Goal: Task Accomplishment & Management: Manage account settings

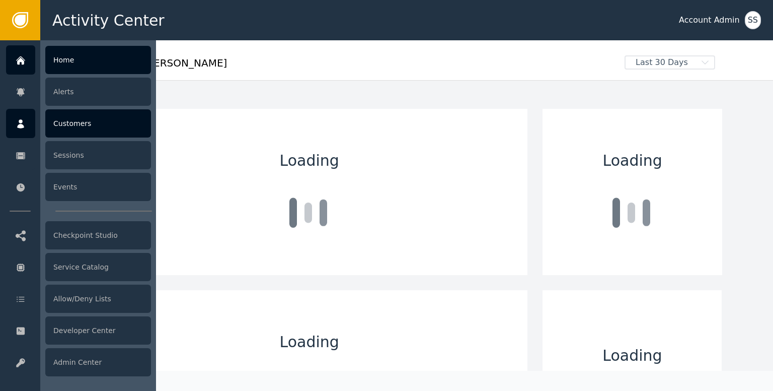
click at [18, 116] on div at bounding box center [20, 123] width 29 height 29
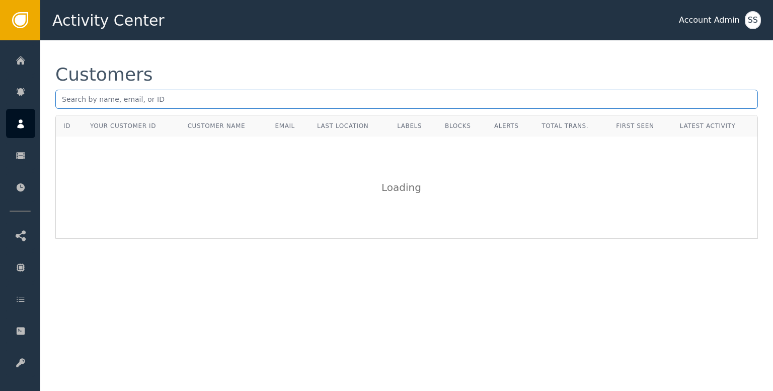
click at [160, 91] on input "text" at bounding box center [406, 99] width 703 height 19
paste input "[EMAIL_ADDRESS][DOMAIN_NAME]"
type input "[EMAIL_ADDRESS][DOMAIN_NAME]"
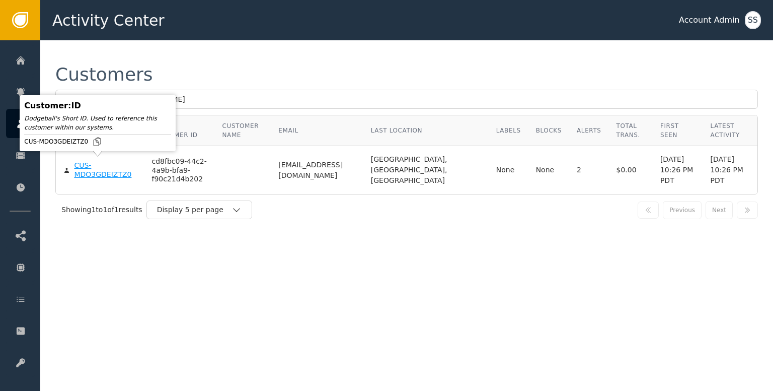
click at [112, 174] on div "CUS-MDO3GDEIZTZ0" at bounding box center [105, 170] width 62 height 18
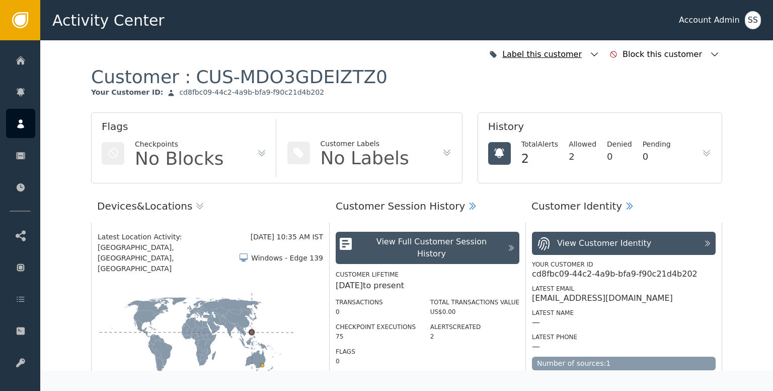
click at [599, 53] on icon "button" at bounding box center [594, 54] width 10 height 10
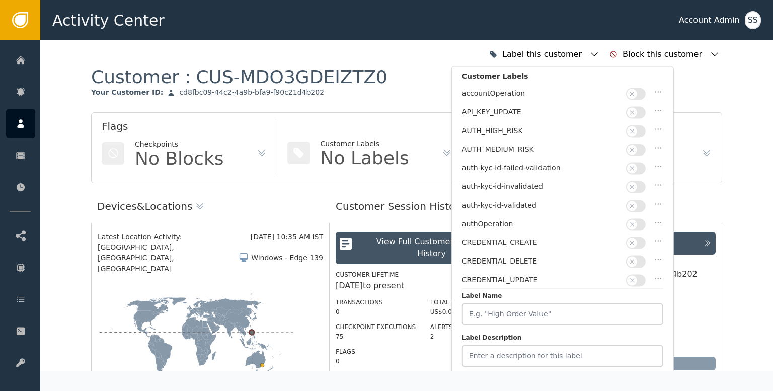
click at [630, 183] on icon "button" at bounding box center [632, 186] width 7 height 7
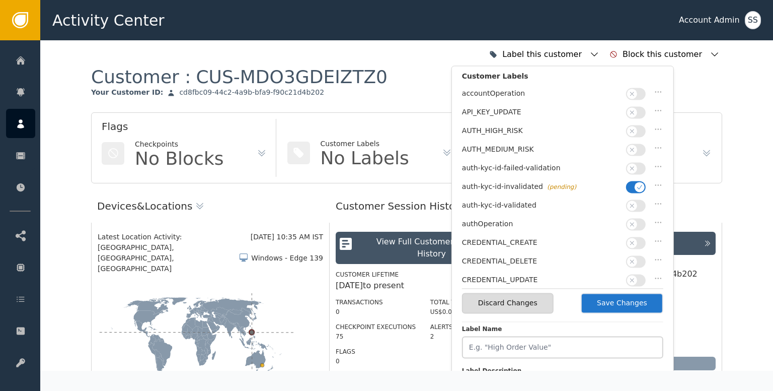
click at [637, 185] on icon "button" at bounding box center [639, 187] width 5 height 5
click at [628, 206] on div "auth-kyc-id-validated" at bounding box center [562, 207] width 201 height 19
click at [632, 202] on icon "button" at bounding box center [632, 205] width 7 height 7
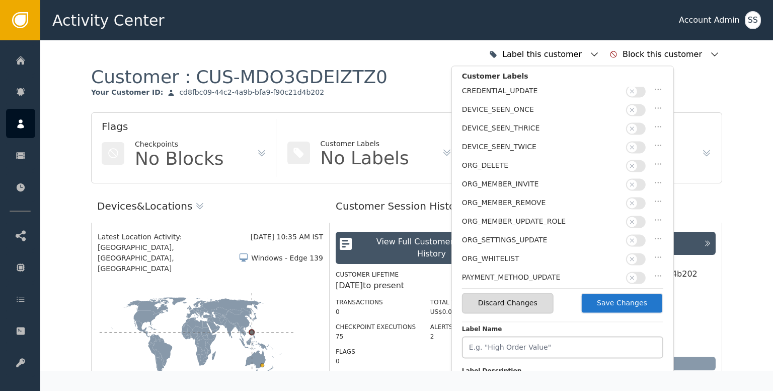
scroll to position [252, 0]
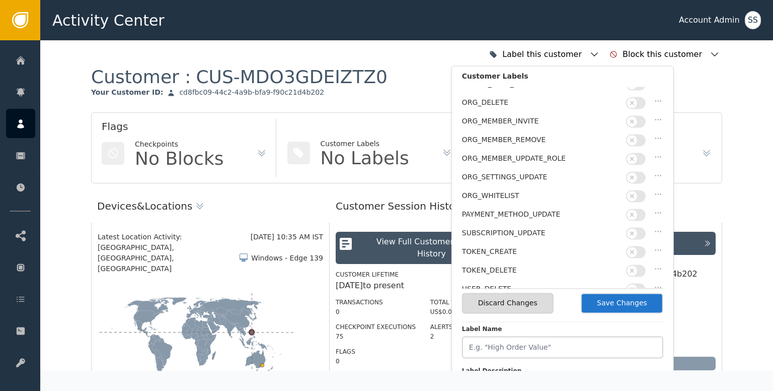
click at [618, 298] on button "Save Changes" at bounding box center [622, 302] width 83 height 21
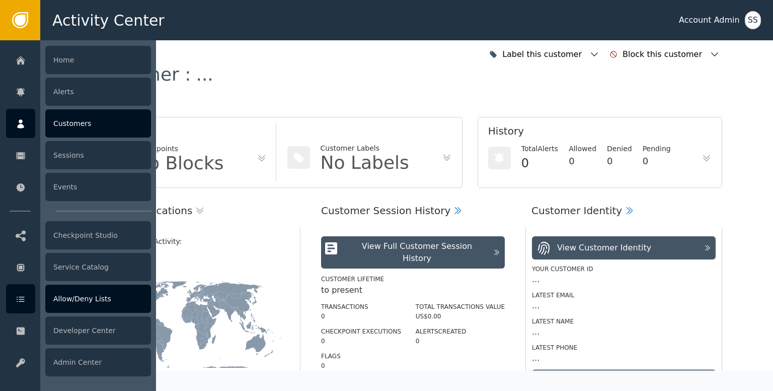
click at [58, 301] on div "Allow/Deny Lists" at bounding box center [98, 298] width 106 height 28
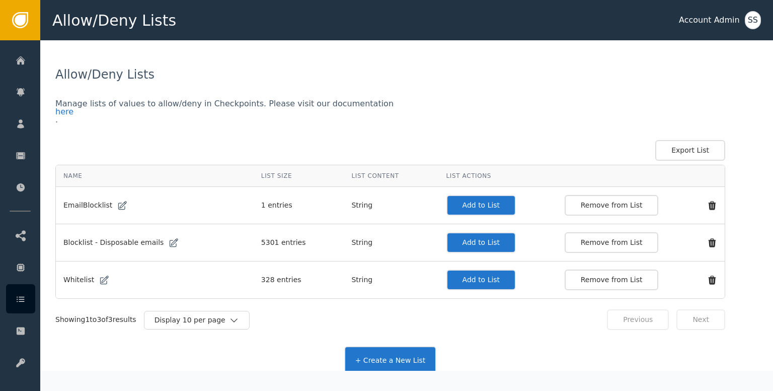
click at [476, 278] on button "Add to List" at bounding box center [481, 279] width 70 height 21
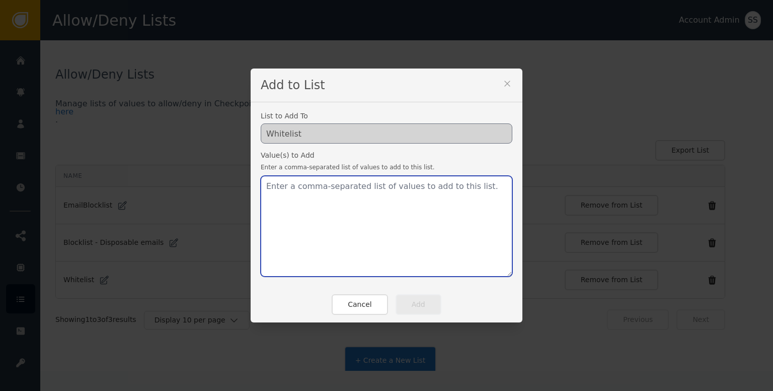
click at [376, 211] on textarea at bounding box center [387, 226] width 252 height 101
paste textarea "[EMAIL_ADDRESS][DOMAIN_NAME]"
type textarea "[EMAIL_ADDRESS][DOMAIN_NAME]"
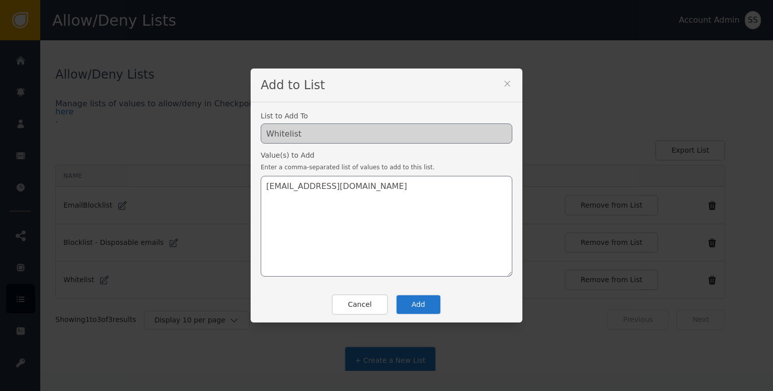
click at [406, 306] on button "Add" at bounding box center [419, 304] width 46 height 21
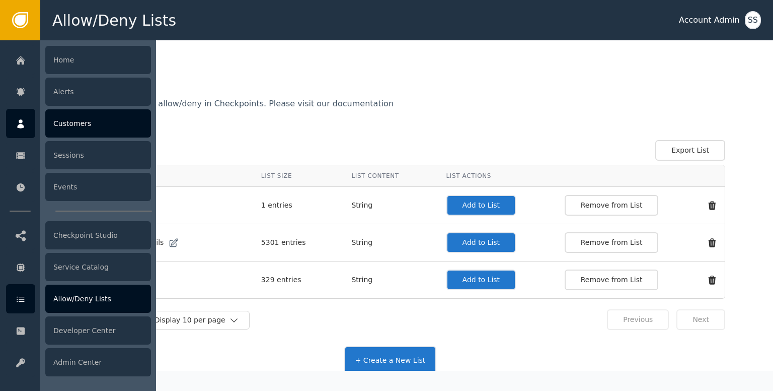
click at [20, 132] on div at bounding box center [20, 123] width 29 height 29
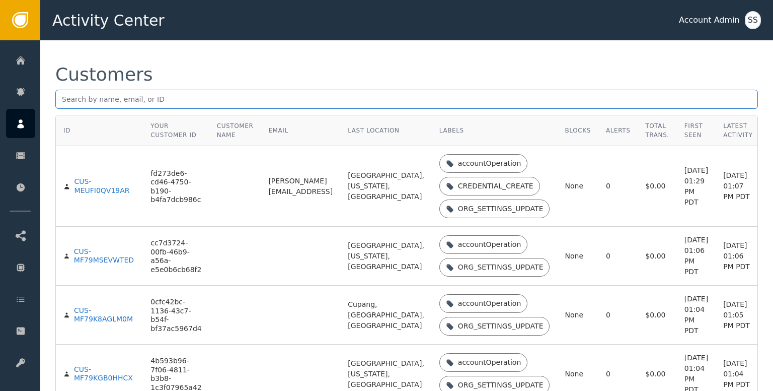
click at [185, 97] on input "text" at bounding box center [406, 99] width 703 height 19
paste input "cd8fbc09-44c2-4a9b-bfa9-f90c21d4b202"
type input "cd8fbc09-44c2-4a9b-bfa9-f90c21d4b202"
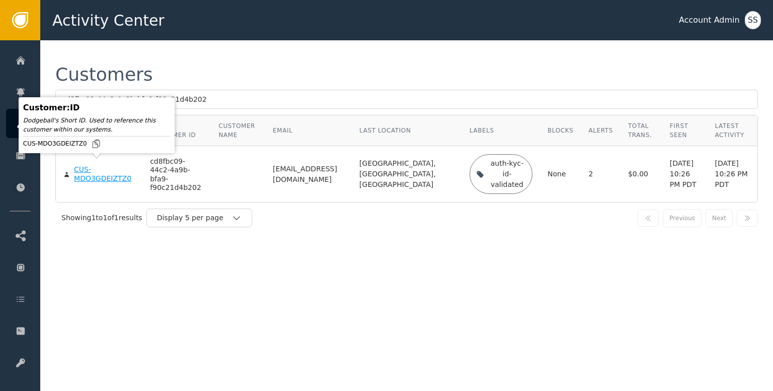
click at [77, 174] on div "CUS-MDO3GDEIZTZ0" at bounding box center [104, 174] width 61 height 18
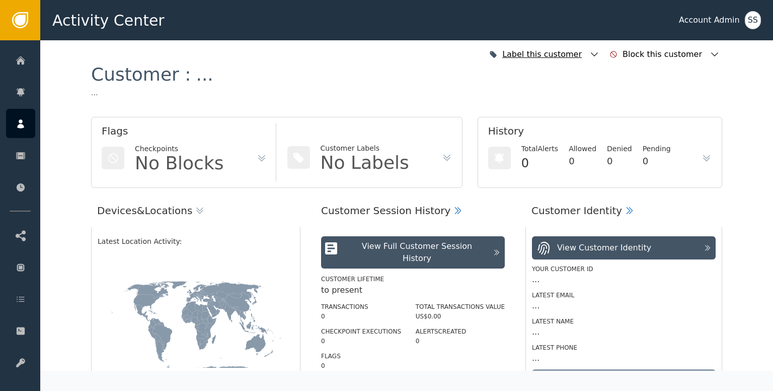
click at [599, 56] on icon "button" at bounding box center [594, 54] width 10 height 10
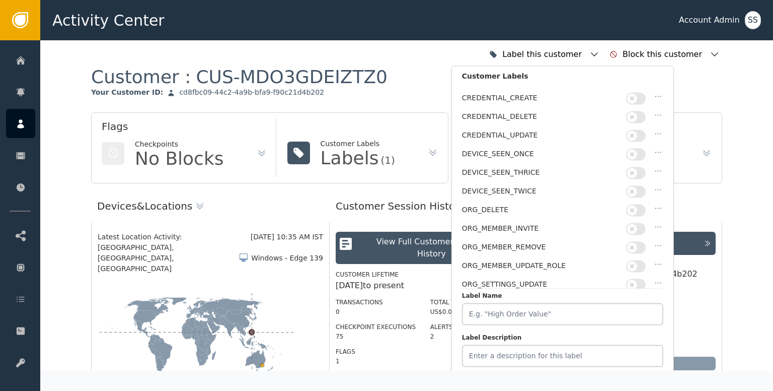
scroll to position [252, 0]
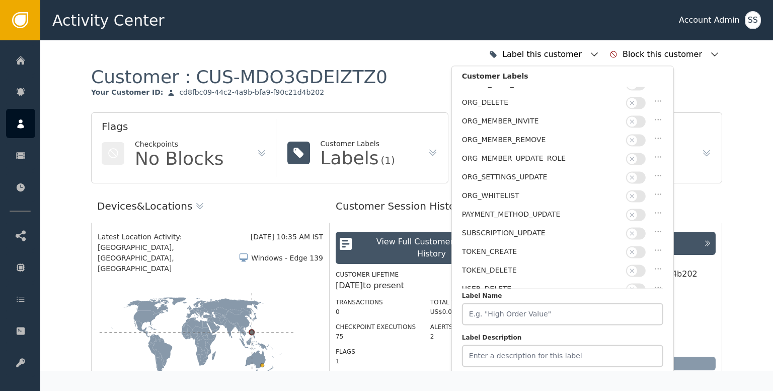
click at [401, 217] on div "Customer Session History" at bounding box center [428, 210] width 196 height 24
